Goal: Complete application form

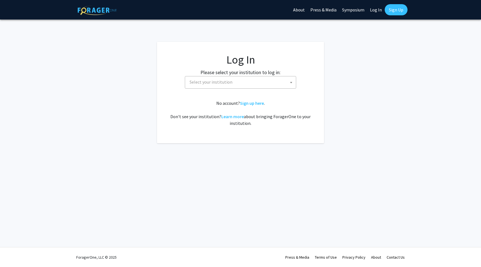
select select
click at [212, 87] on span "Select your institution" at bounding box center [241, 81] width 109 height 11
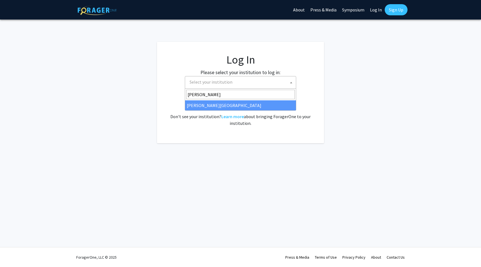
type input "[PERSON_NAME]"
select select "21"
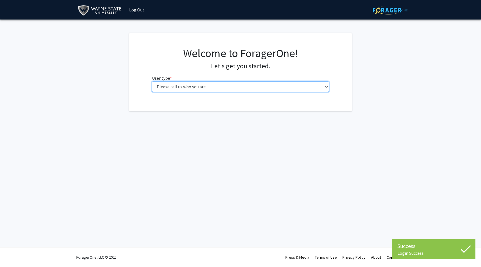
click at [176, 88] on select "Please tell us who you are Undergraduate Student Master's Student Doctoral Cand…" at bounding box center [240, 86] width 177 height 11
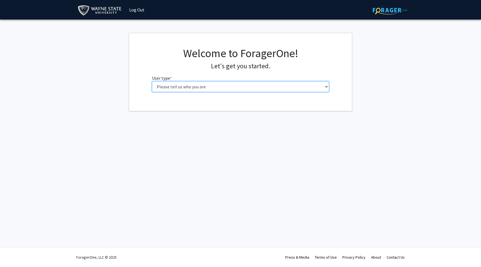
select select "1: undergrad"
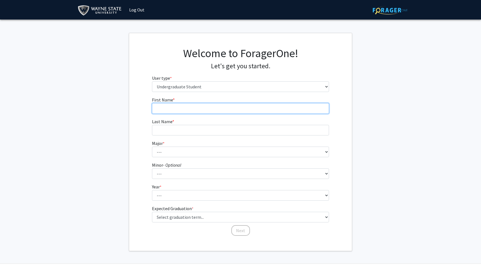
click at [173, 108] on input "First Name * required" at bounding box center [240, 108] width 177 height 11
type input "Robert"
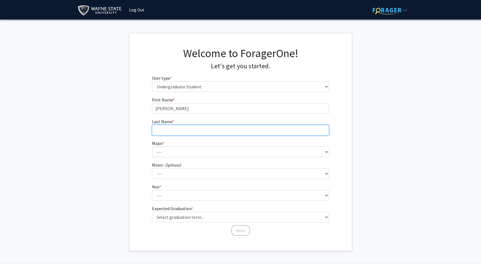
click at [165, 132] on input "Last Name * required" at bounding box center [240, 130] width 177 height 11
type input "Haddad"
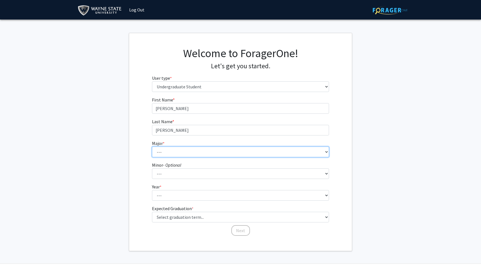
click at [164, 148] on select "--- Accounting African American Studies Anthropology Applied Behavior Analysis …" at bounding box center [240, 152] width 177 height 11
select select "69: 1849"
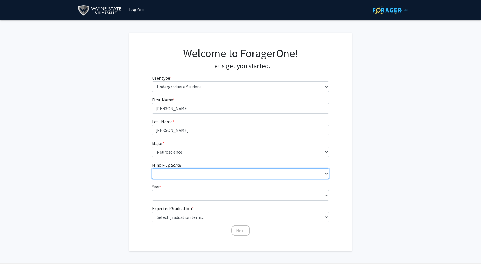
click at [172, 171] on select "--- African American Studies Africana Theatre and Dance Animation and Interacti…" at bounding box center [240, 173] width 177 height 11
select select "13: 1378"
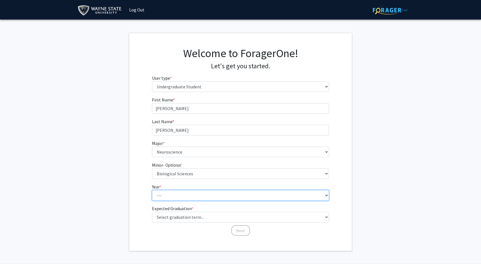
click at [175, 193] on select "--- First-year Sophomore Junior Senior Postbaccalaureate Certificate" at bounding box center [240, 195] width 177 height 11
select select "3: junior"
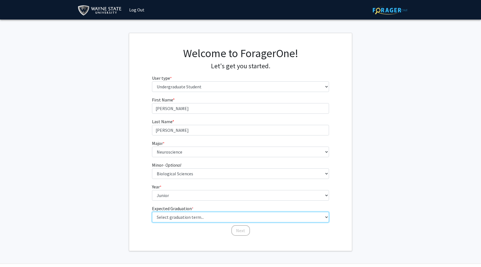
click at [172, 217] on select "Select graduation term... Spring 2025 Summer 2025 Fall 2025 Winter 2025 Spring …" at bounding box center [240, 217] width 177 height 11
select select "12: winter_2027"
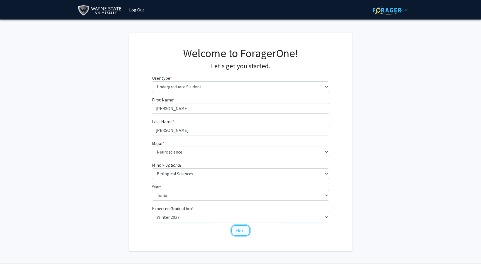
click at [243, 234] on button "Next" at bounding box center [240, 230] width 19 height 11
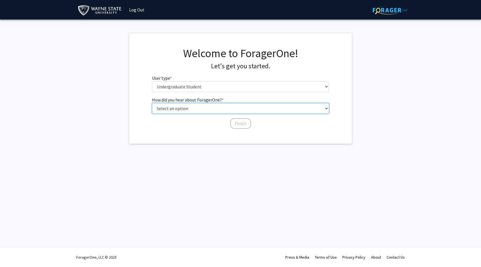
click at [201, 111] on select "Select an option Peer/student recommendation Faculty/staff recommendation Unive…" at bounding box center [240, 108] width 177 height 11
select select "1: peer_recommendation"
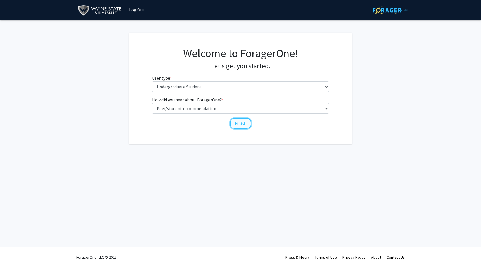
click at [242, 121] on button "Finish" at bounding box center [240, 123] width 21 height 11
